Goal: Transaction & Acquisition: Purchase product/service

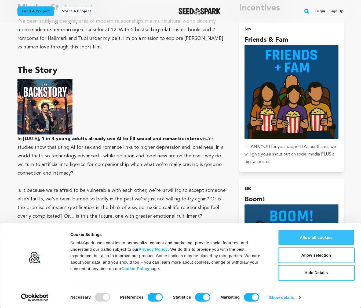
scroll to position [339, 0]
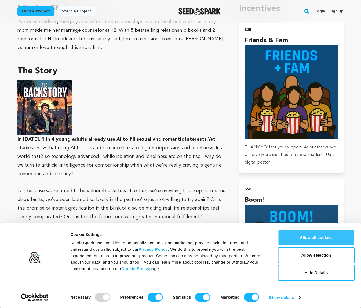
click at [323, 235] on button "Allow all cookies" at bounding box center [316, 237] width 77 height 16
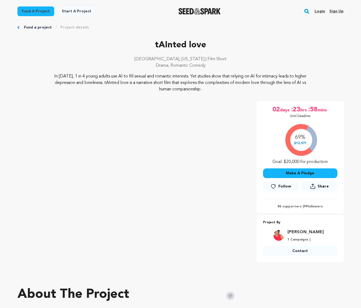
scroll to position [0, 0]
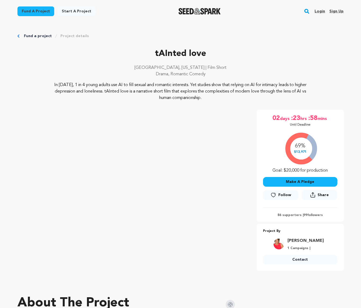
click at [299, 179] on button "Make A Pledge" at bounding box center [300, 182] width 74 height 10
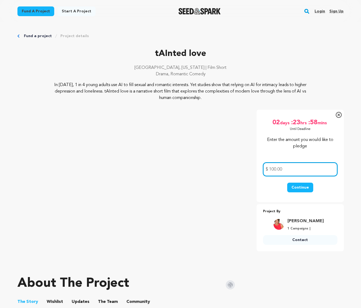
type input "100.00"
click at [301, 183] on button "Continue" at bounding box center [301, 187] width 26 height 10
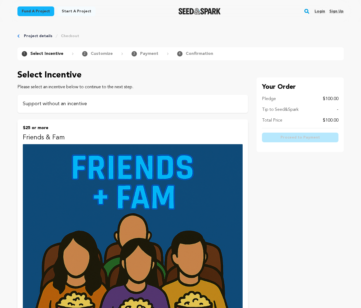
click at [80, 102] on p "Support without an incentive" at bounding box center [133, 104] width 220 height 8
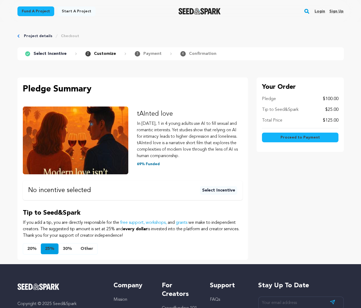
click at [214, 188] on button "Select Incentive" at bounding box center [218, 190] width 37 height 9
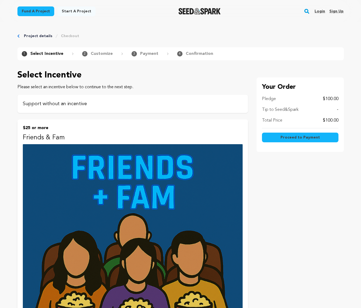
click at [63, 101] on p "Support without an incentive" at bounding box center [133, 104] width 220 height 8
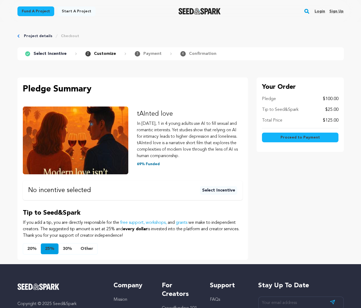
click at [27, 54] on icon at bounding box center [27, 54] width 2 height 2
click at [28, 54] on icon at bounding box center [27, 53] width 5 height 5
click at [155, 94] on p "Pledge Summary" at bounding box center [133, 89] width 220 height 13
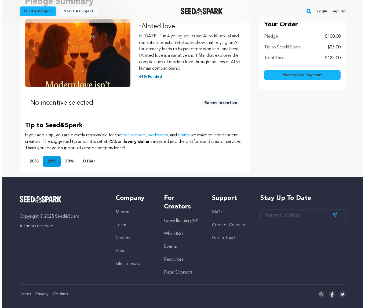
scroll to position [94, 0]
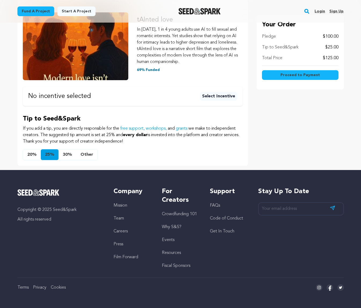
click at [299, 73] on span "Proceed to Payment" at bounding box center [300, 74] width 39 height 5
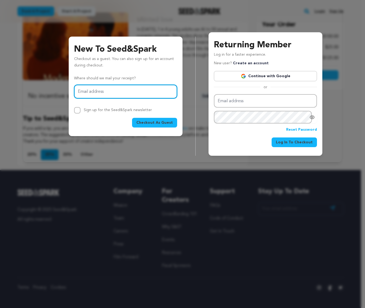
click at [121, 93] on input "Email address" at bounding box center [125, 92] width 103 height 14
type input "rrmcrose@gmail.com"
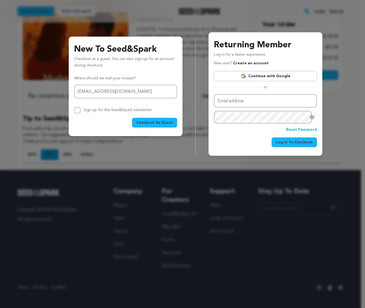
click at [156, 120] on span "Checkout As Guest" at bounding box center [155, 122] width 37 height 5
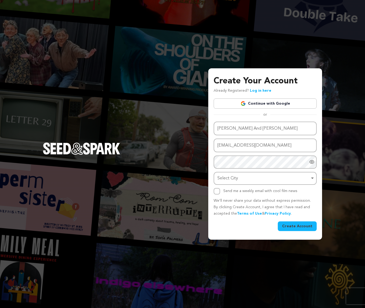
click at [270, 102] on link "Continue with Google" at bounding box center [265, 103] width 103 height 10
